Goal: Information Seeking & Learning: Find contact information

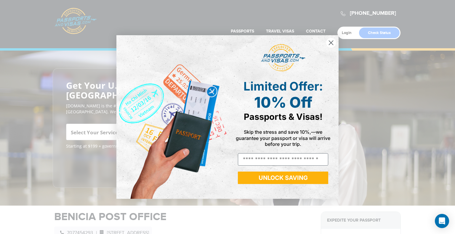
click at [330, 43] on circle "Close dialog" at bounding box center [331, 43] width 10 height 10
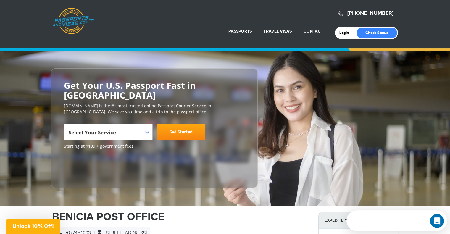
click at [147, 131] on b at bounding box center [147, 132] width 4 height 2
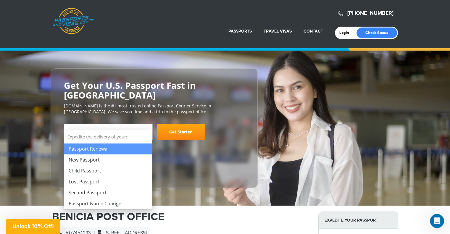
select select "**********"
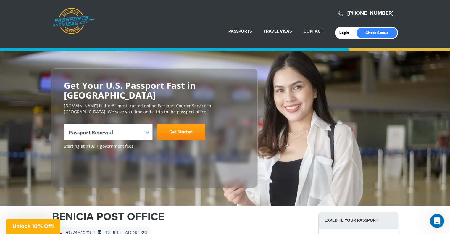
click at [176, 124] on link "Get Started" at bounding box center [181, 132] width 49 height 17
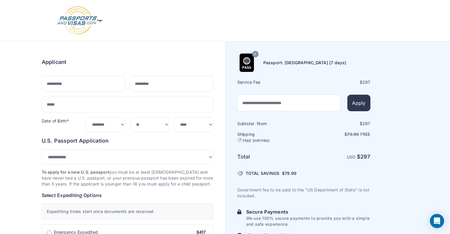
select select "***"
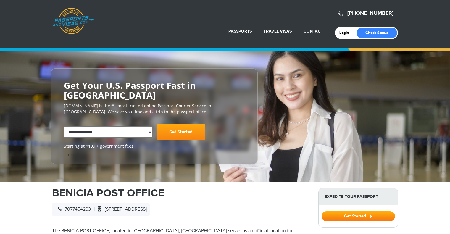
select select "**********"
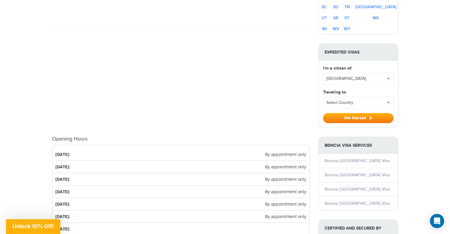
scroll to position [533, 0]
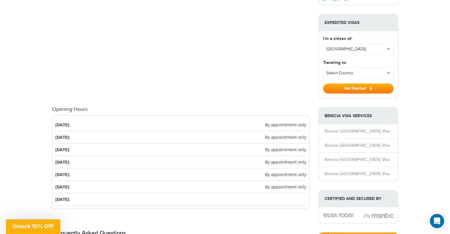
click at [282, 159] on span "By appointment only" at bounding box center [285, 162] width 41 height 6
click at [70, 156] on li "Thursday: By appointment only" at bounding box center [180, 162] width 251 height 12
click at [290, 122] on span "By appointment only" at bounding box center [285, 125] width 41 height 6
click at [288, 134] on span "By appointment only" at bounding box center [285, 137] width 41 height 6
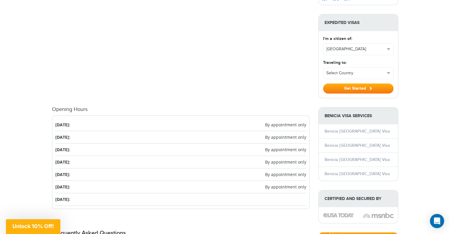
drag, startPoint x: 287, startPoint y: 138, endPoint x: 287, endPoint y: 146, distance: 7.7
click at [287, 147] on span "By appointment only" at bounding box center [285, 150] width 41 height 6
click at [287, 147] on ul "Monday: By appointment only Tuesday: By appointment only Wednesday: By appointm…" at bounding box center [181, 162] width 258 height 94
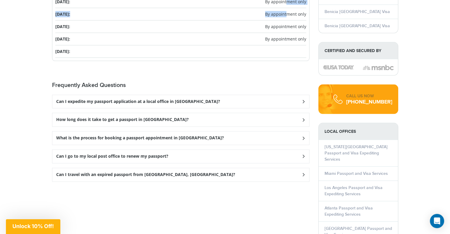
scroll to position [711, 0]
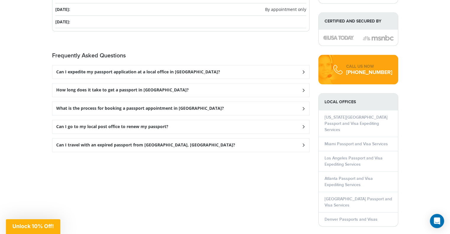
click at [151, 124] on h3 "Can I go to my local post office to renew my passport?" at bounding box center [112, 126] width 112 height 5
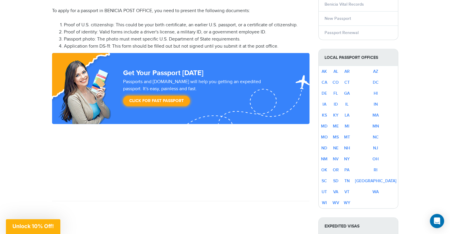
scroll to position [326, 0]
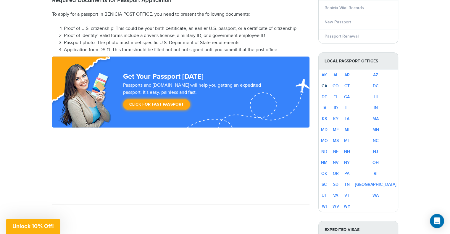
click at [327, 83] on link "CA" at bounding box center [325, 85] width 6 height 5
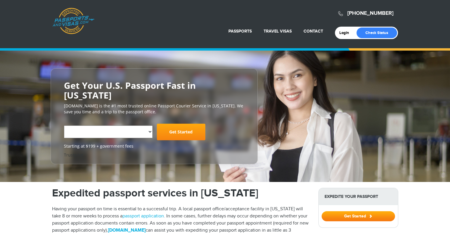
select select "**********"
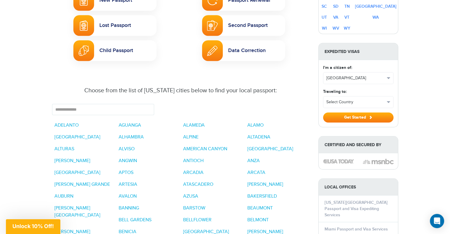
scroll to position [474, 0]
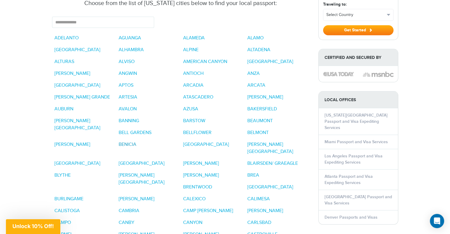
click at [119, 142] on link "BENICIA" at bounding box center [128, 145] width 18 height 6
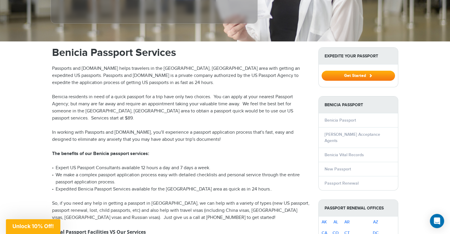
scroll to position [148, 0]
